Goal: Task Accomplishment & Management: Manage account settings

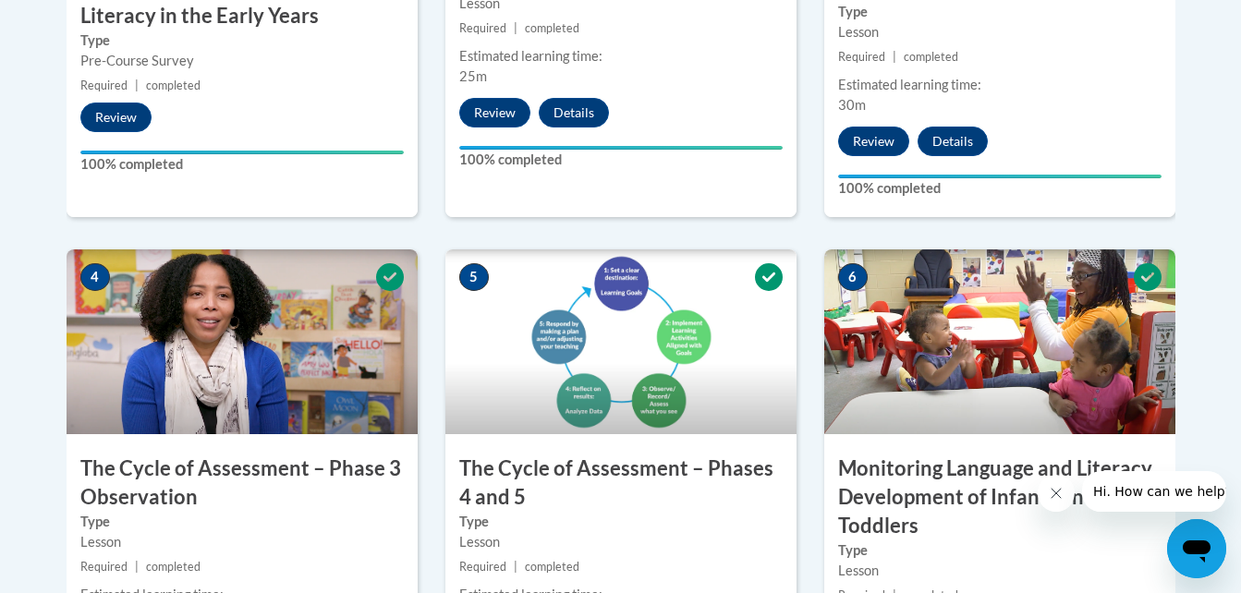
drag, startPoint x: 0, startPoint y: 0, endPoint x: 558, endPoint y: 233, distance: 604.8
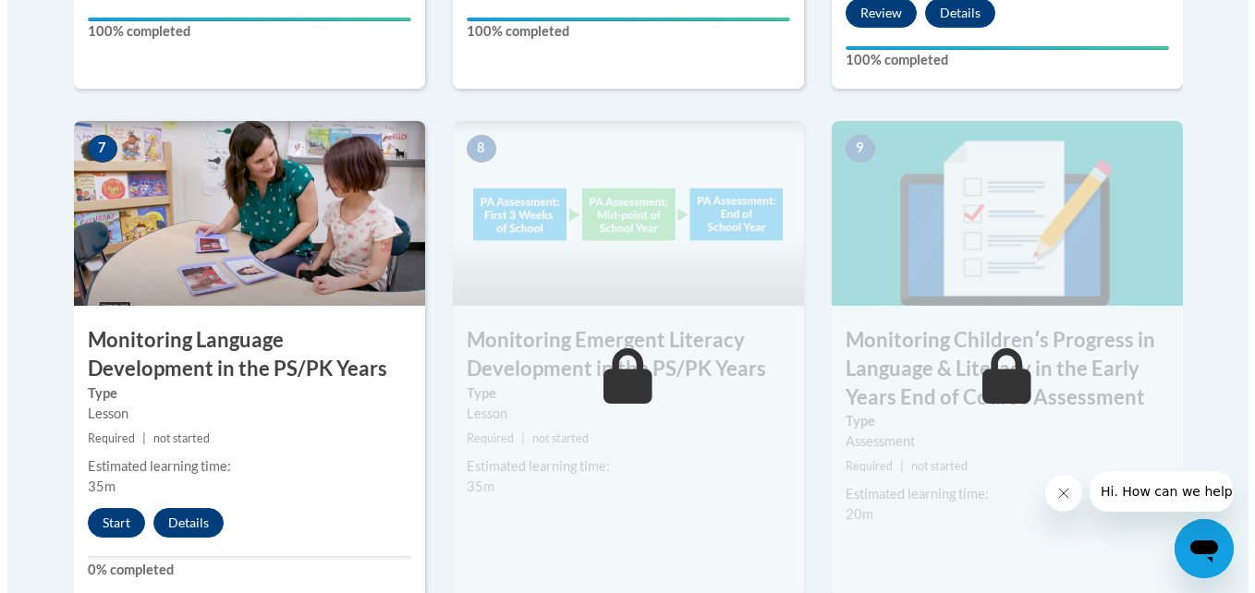
scroll to position [1688, 0]
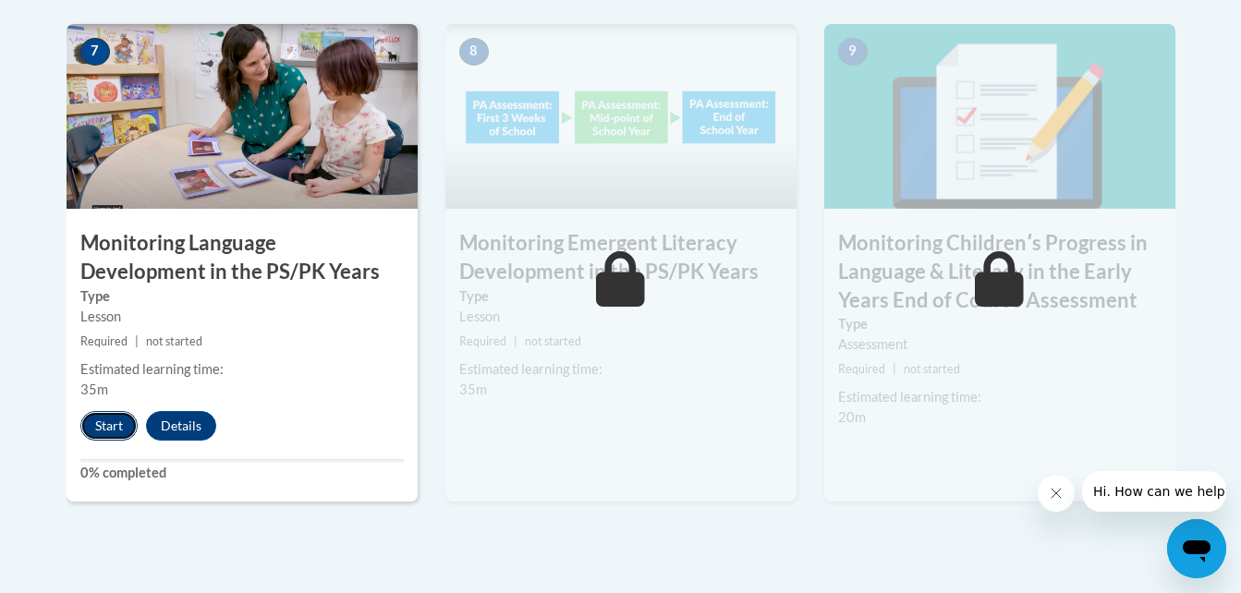
click at [91, 420] on button "Start" at bounding box center [108, 426] width 57 height 30
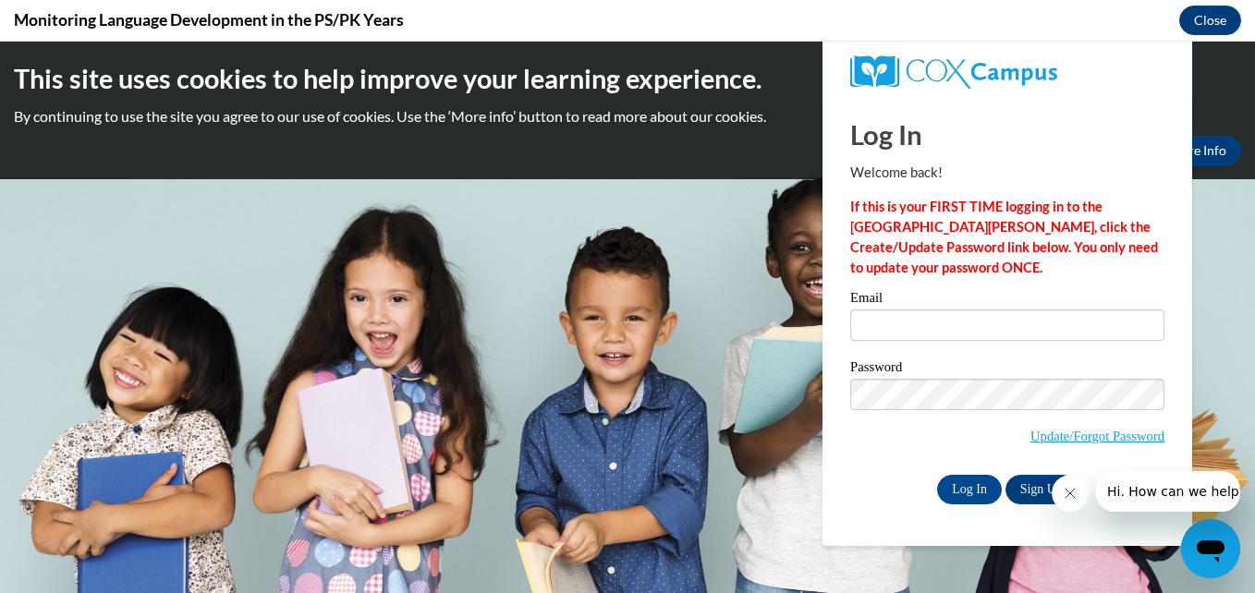
scroll to position [0, 0]
click at [1005, 327] on input "Email" at bounding box center [1007, 325] width 314 height 31
click at [1006, 326] on input "Email" at bounding box center [1007, 325] width 314 height 31
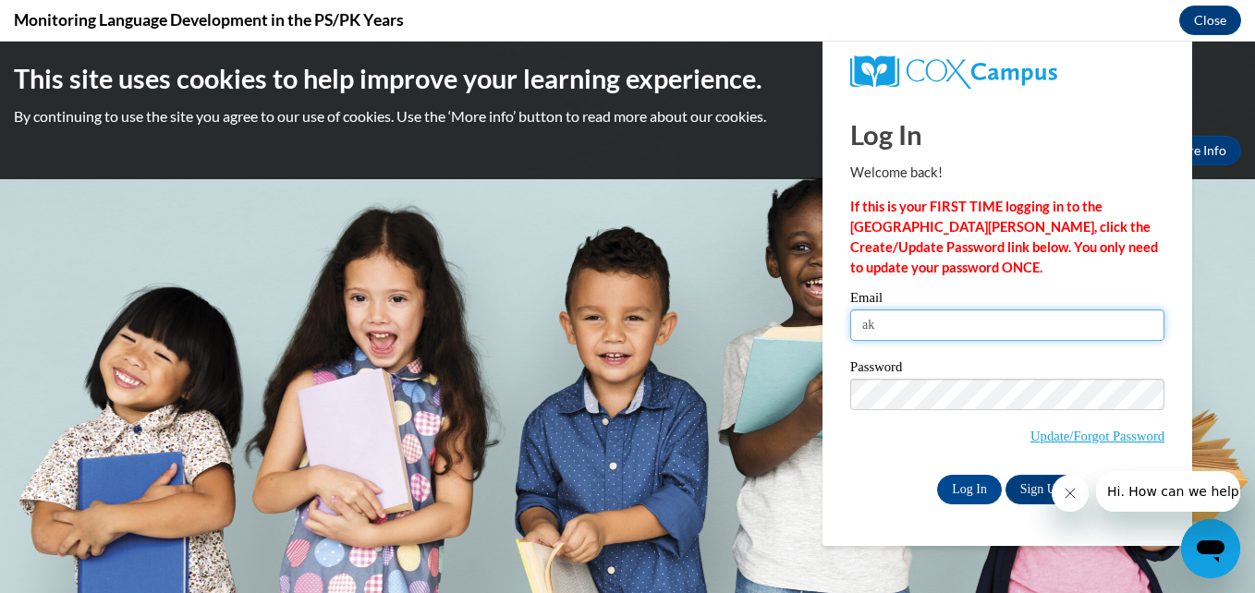
click at [1006, 326] on input "ak" at bounding box center [1007, 325] width 314 height 31
type input "[EMAIL_ADDRESS][DOMAIN_NAME]"
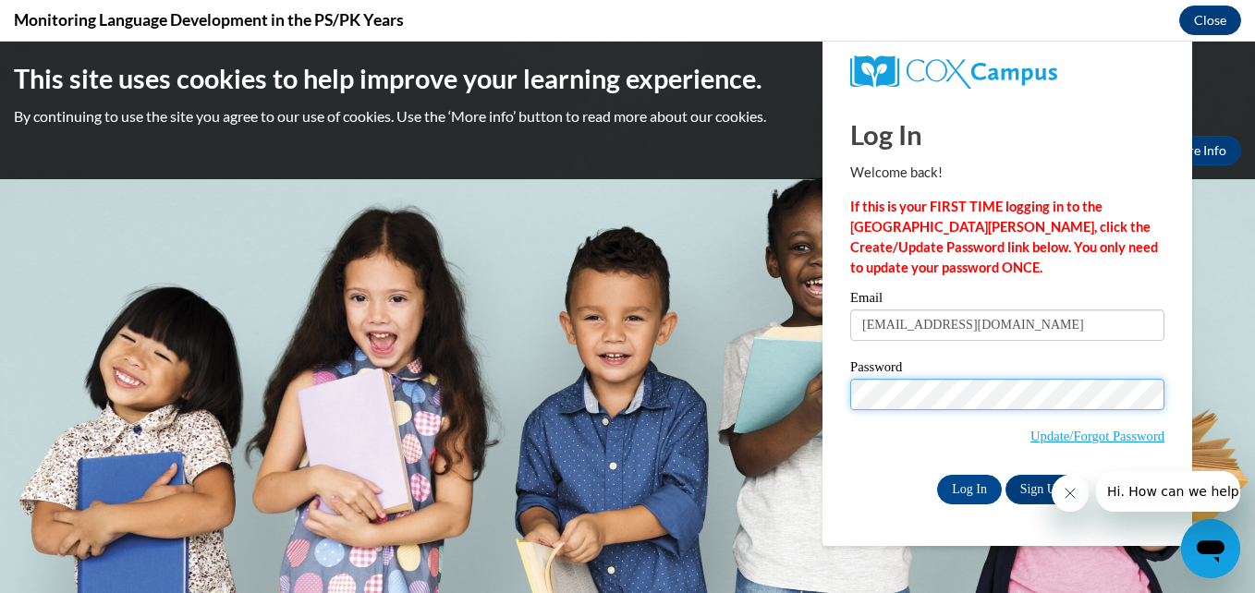
click at [937, 475] on input "Log In" at bounding box center [969, 490] width 65 height 30
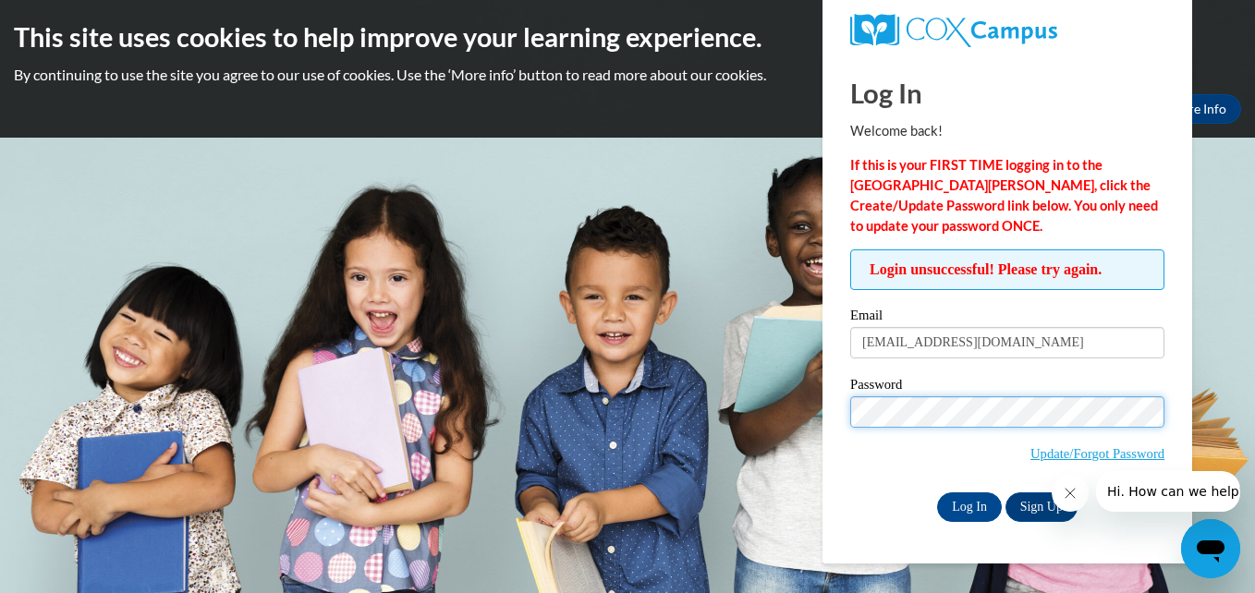
click at [937, 493] on input "Log In" at bounding box center [969, 508] width 65 height 30
